Goal: Information Seeking & Learning: Learn about a topic

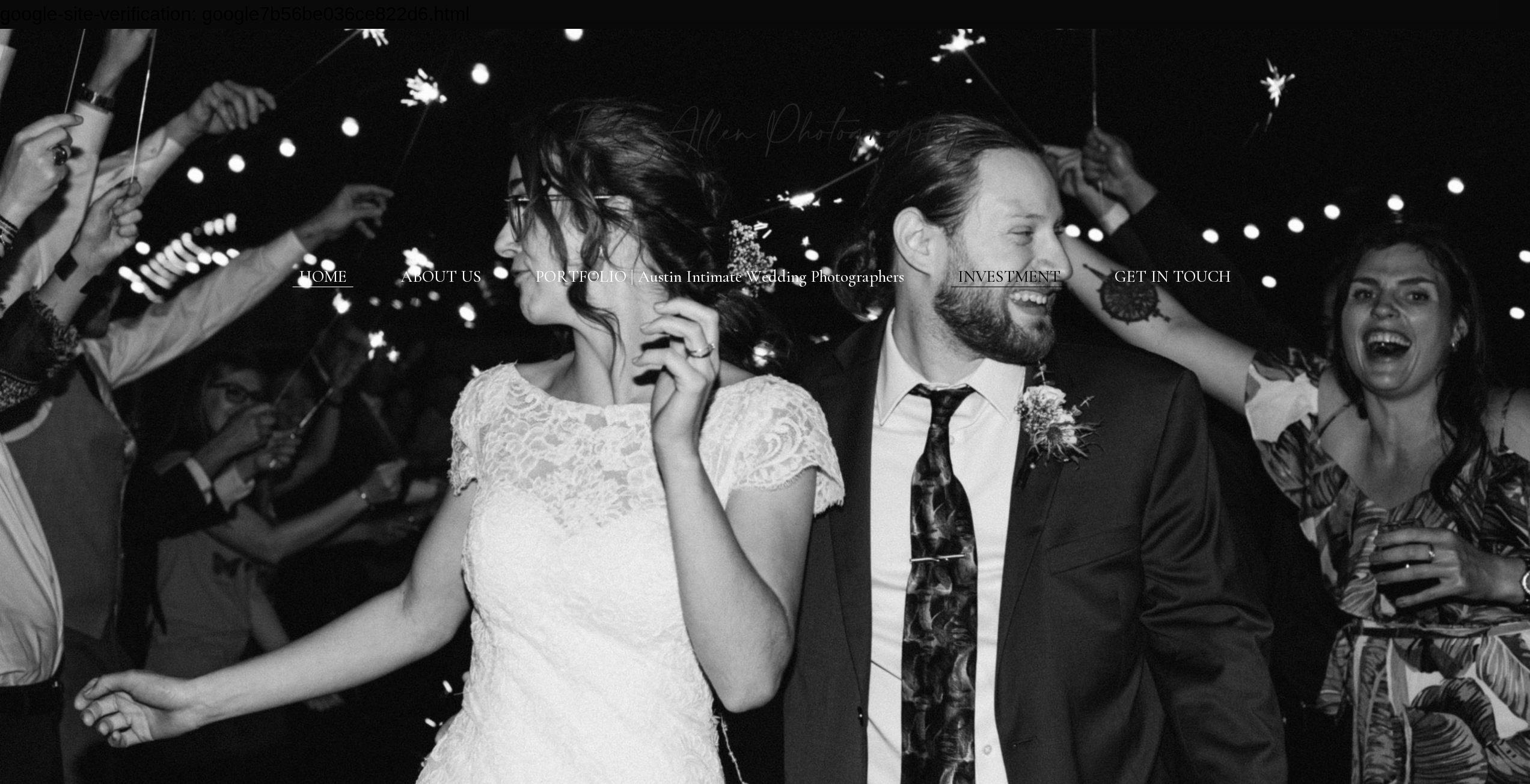
click at [1033, 277] on link "INVESTMENT" at bounding box center [1009, 276] width 103 height 20
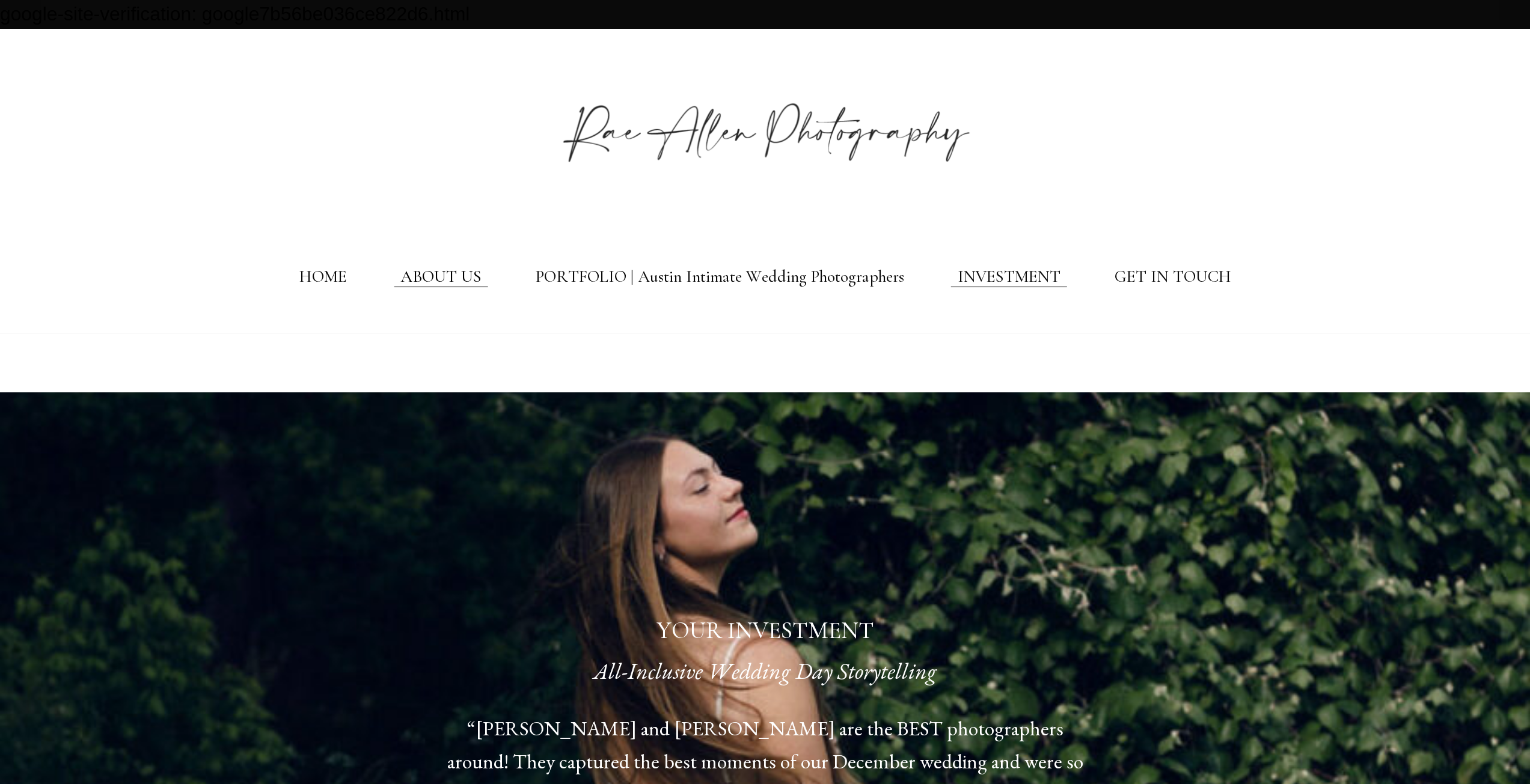
click at [423, 279] on link "ABOUT US" at bounding box center [441, 276] width 81 height 20
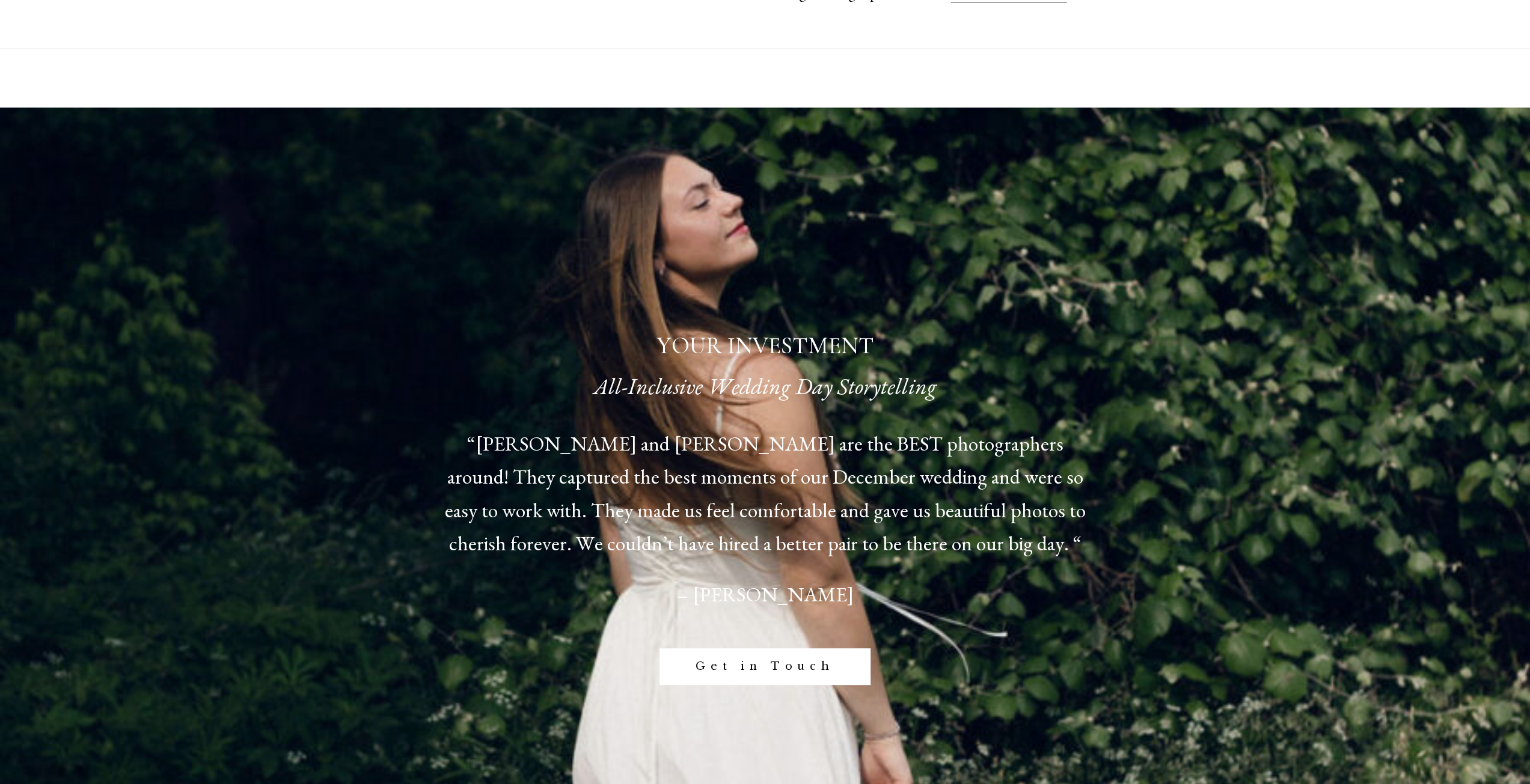
scroll to position [300, 0]
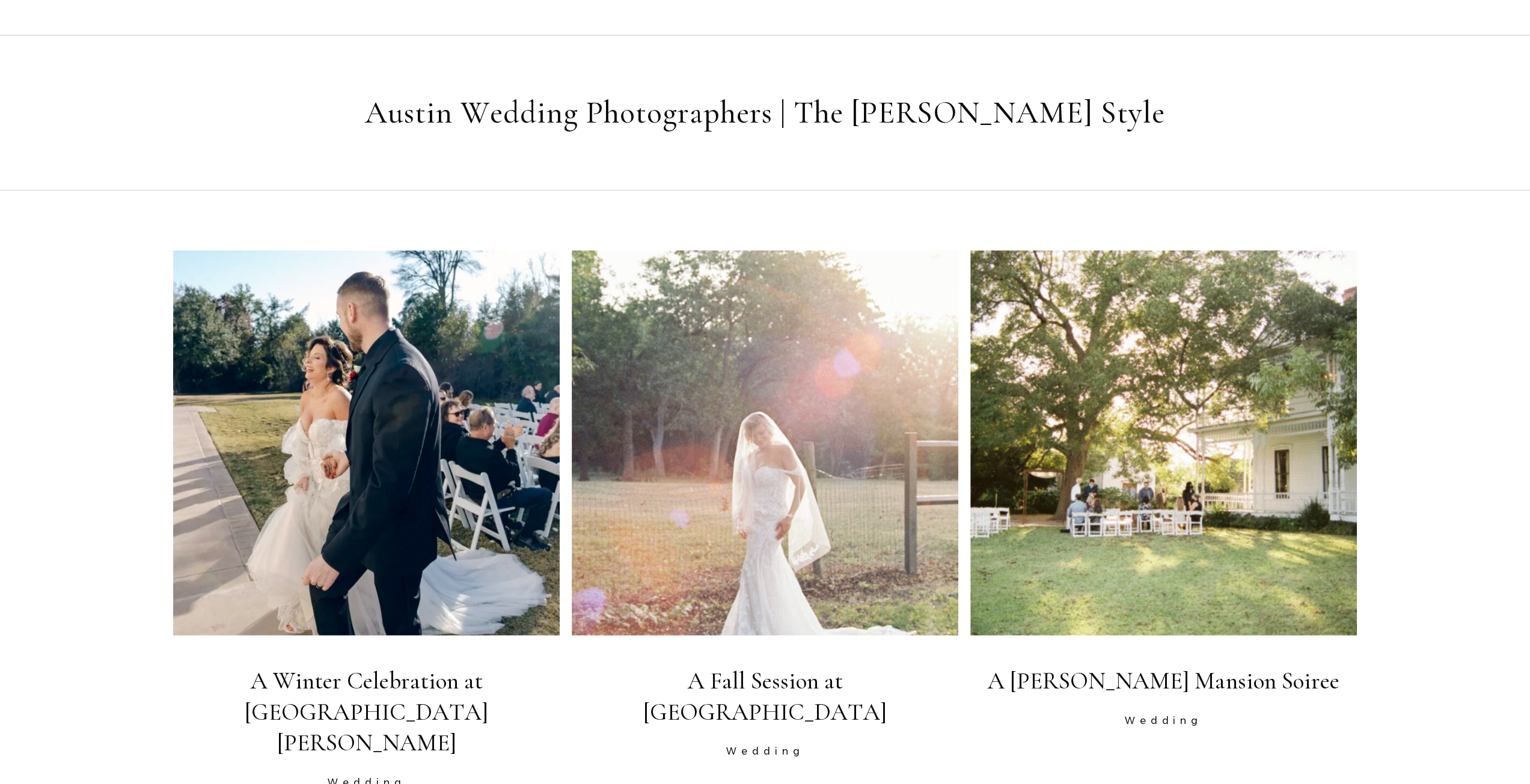
scroll to position [3004, 0]
